Goal: Task Accomplishment & Management: Use online tool/utility

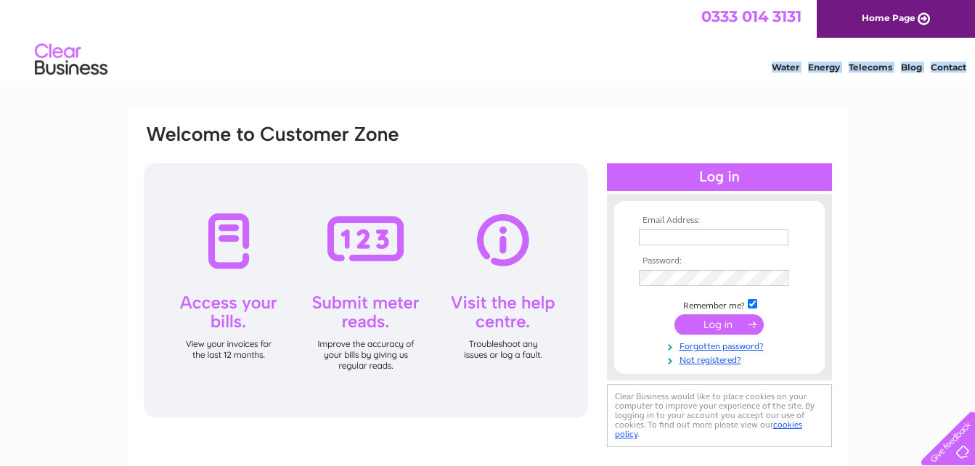
scroll to position [309, 0]
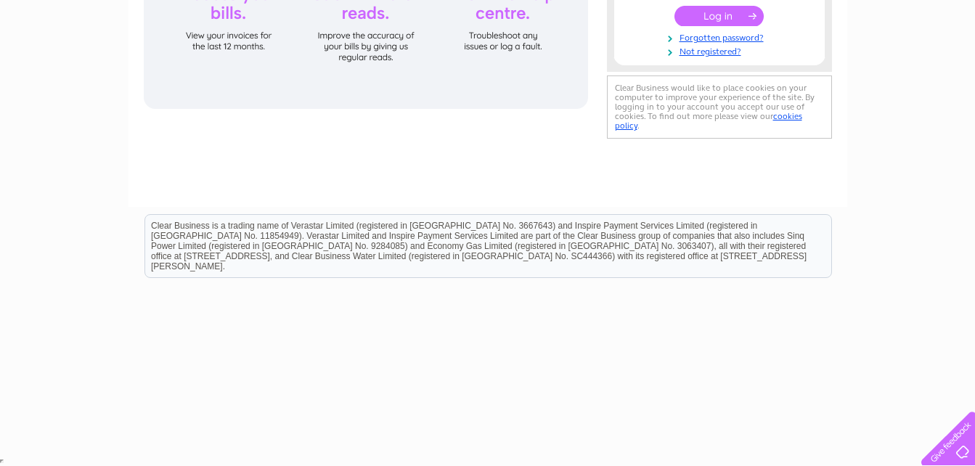
drag, startPoint x: 0, startPoint y: -309, endPoint x: 662, endPoint y: 286, distance: 889.8
type input "rolchrishomes@yahoo.co.uk"
click at [721, 17] on input "submit" at bounding box center [718, 16] width 89 height 20
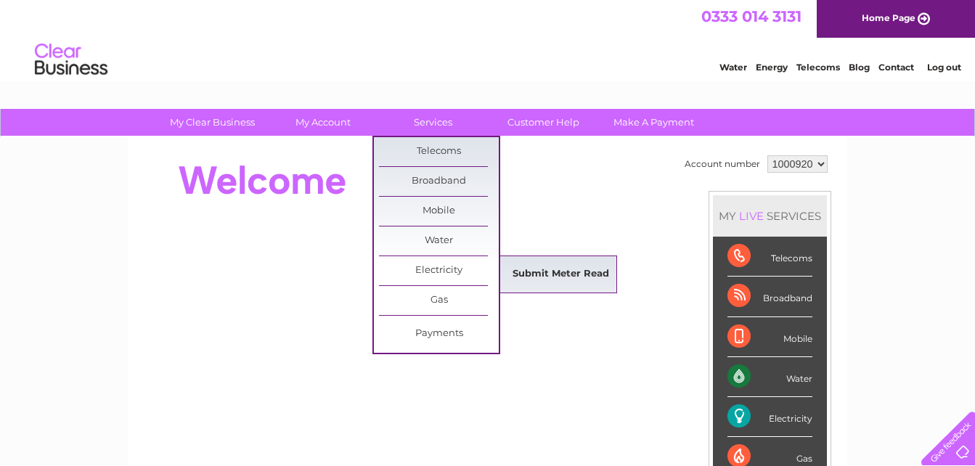
click at [520, 282] on link "Submit Meter Read" at bounding box center [561, 274] width 120 height 29
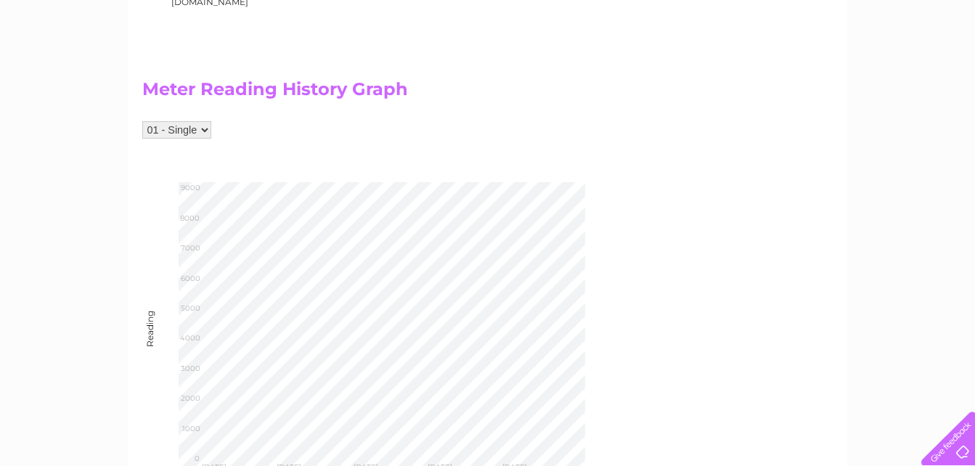
scroll to position [523, 0]
